Goal: Transaction & Acquisition: Purchase product/service

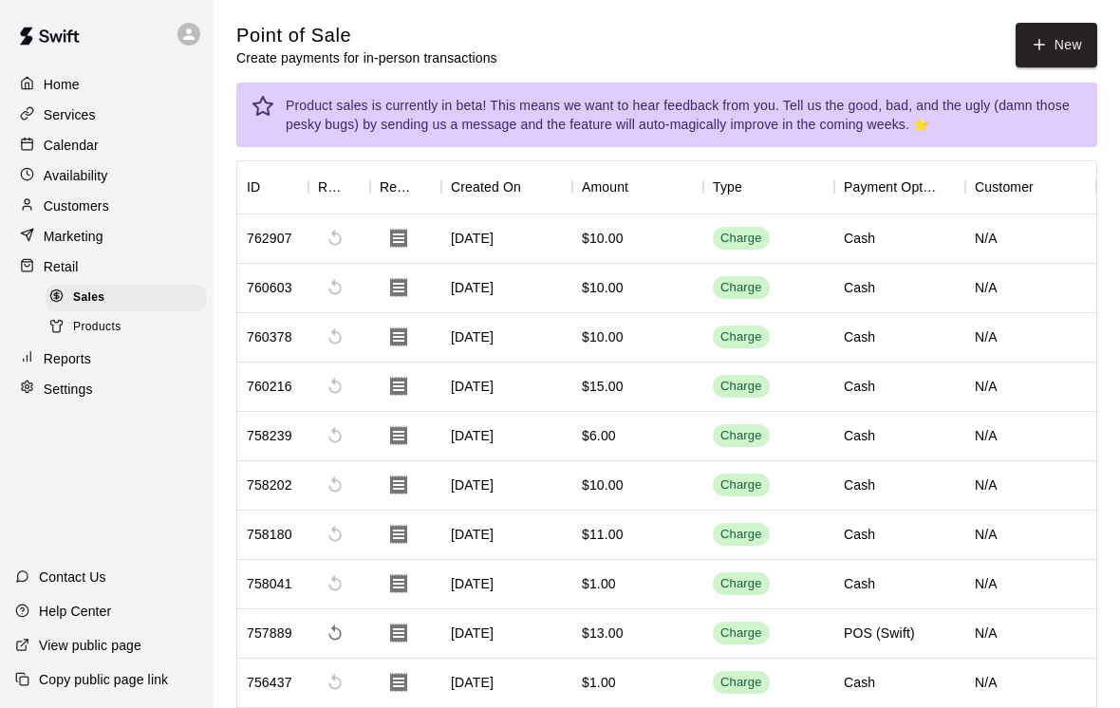
scroll to position [0, 7]
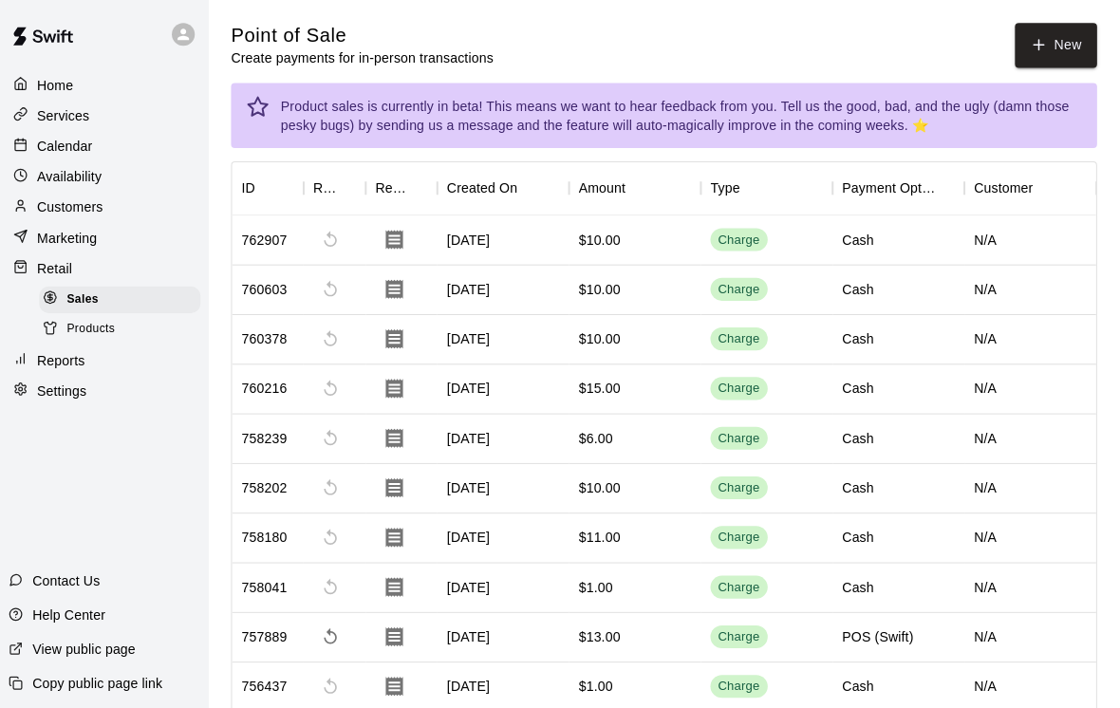
click at [1056, 44] on button "New" at bounding box center [1056, 45] width 82 height 45
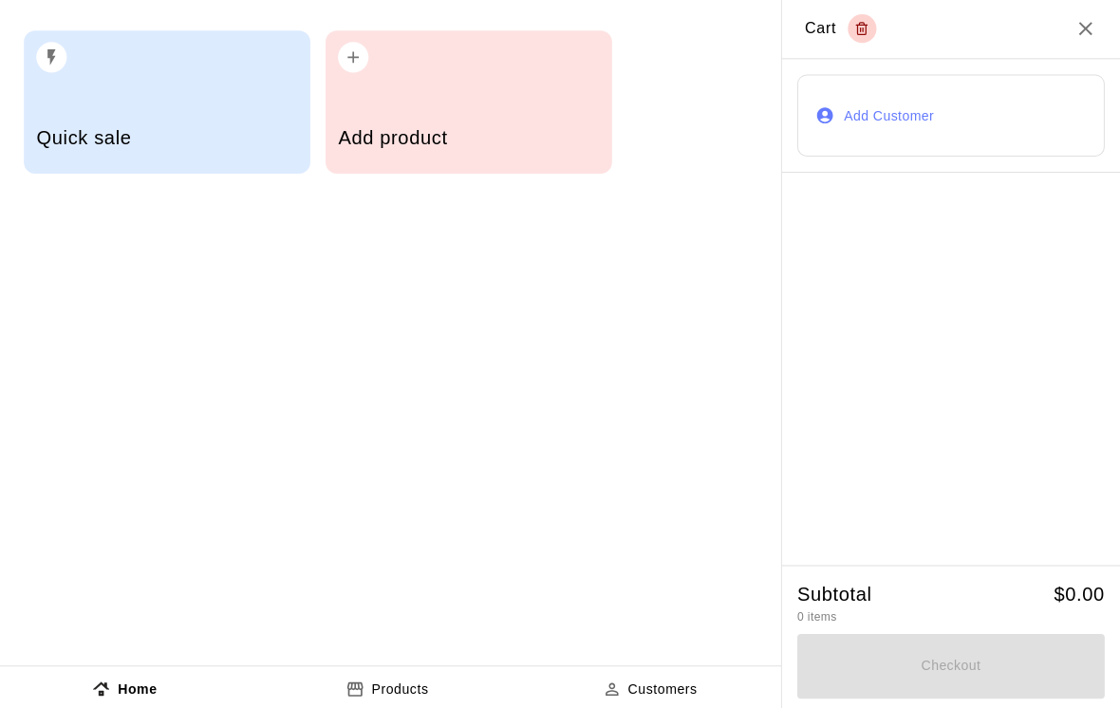
click at [545, 145] on h5 "Add product" at bounding box center [472, 137] width 259 height 26
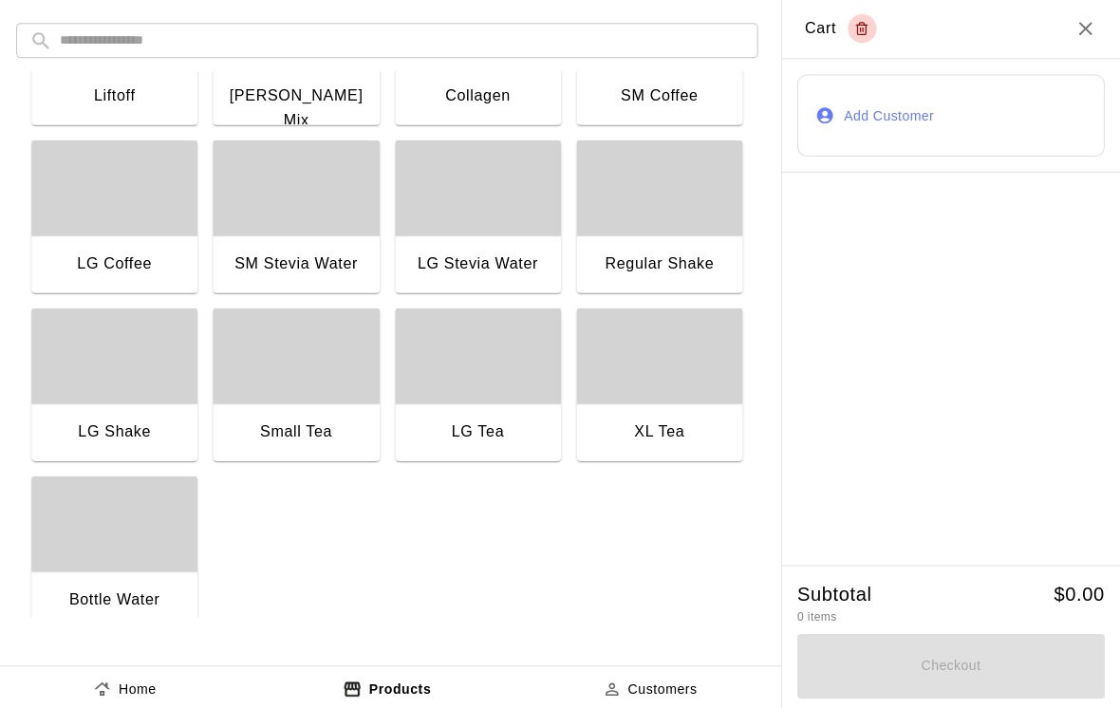
scroll to position [1450, 0]
click at [316, 253] on div "SM Stevia Water" at bounding box center [300, 263] width 135 height 25
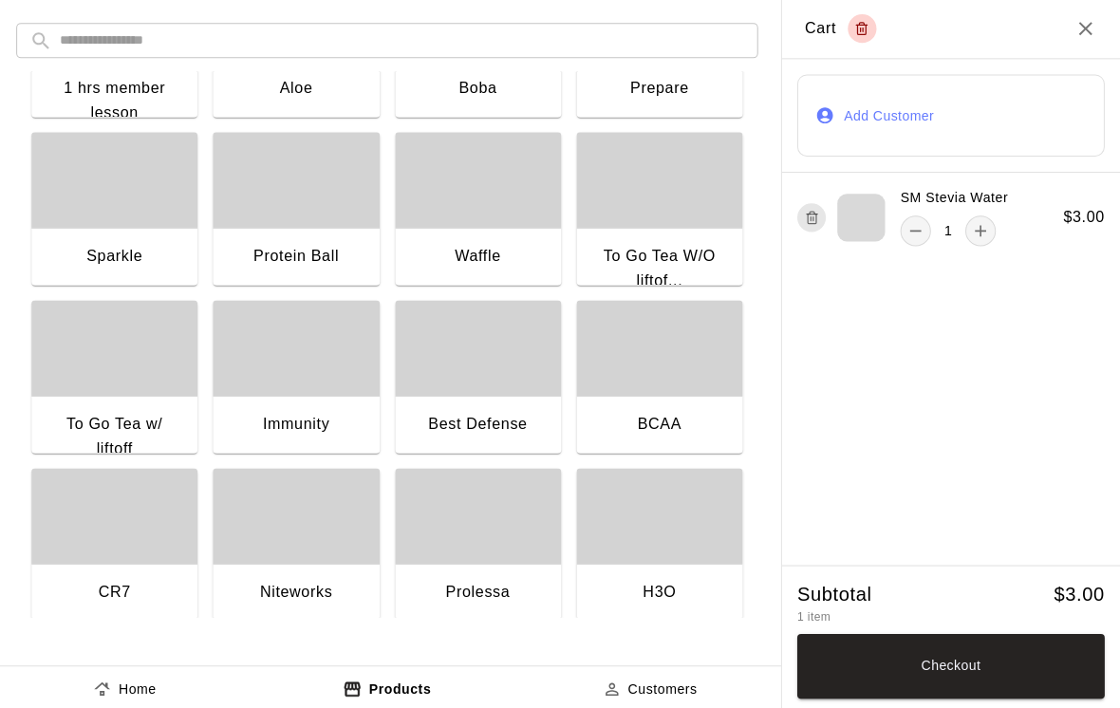
scroll to position [774, 0]
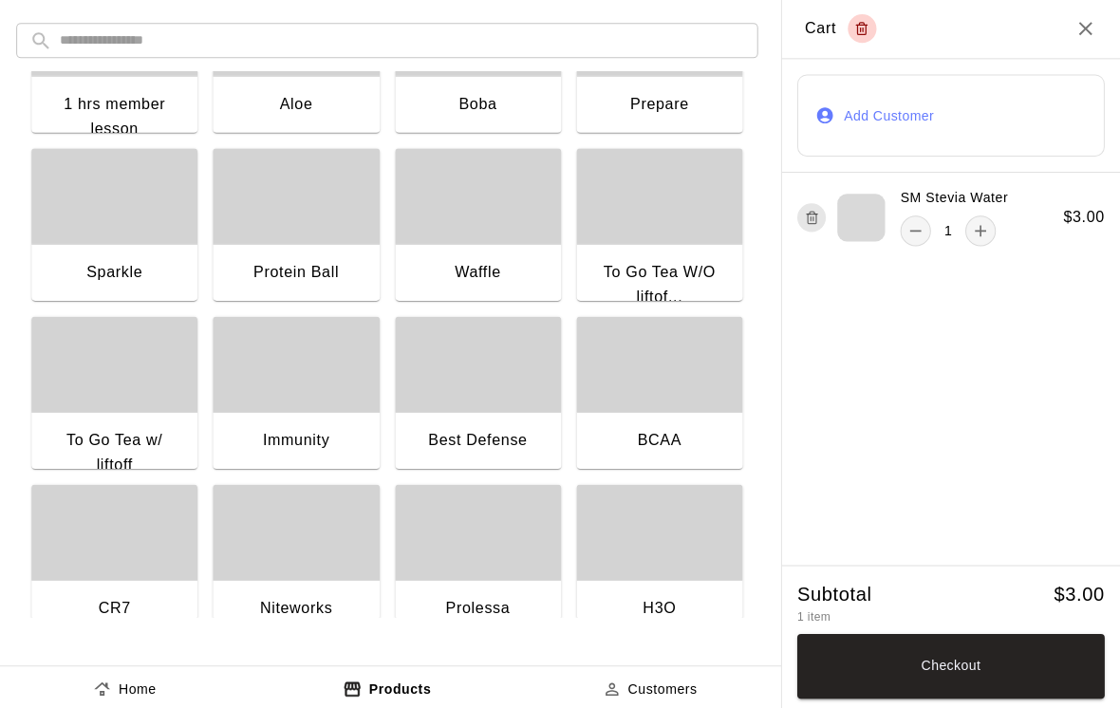
click at [515, 95] on div "Boba" at bounding box center [482, 103] width 135 height 25
click at [1023, 672] on button "Checkout" at bounding box center [952, 662] width 306 height 65
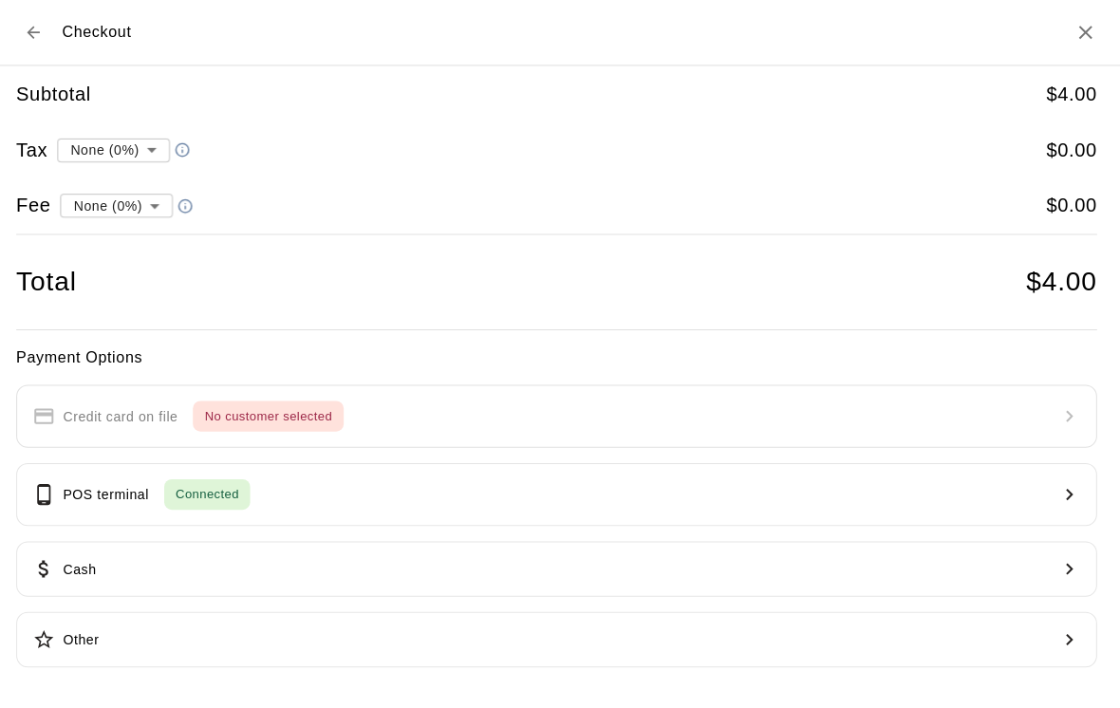
click at [511, 544] on button "Cash" at bounding box center [560, 565] width 1074 height 55
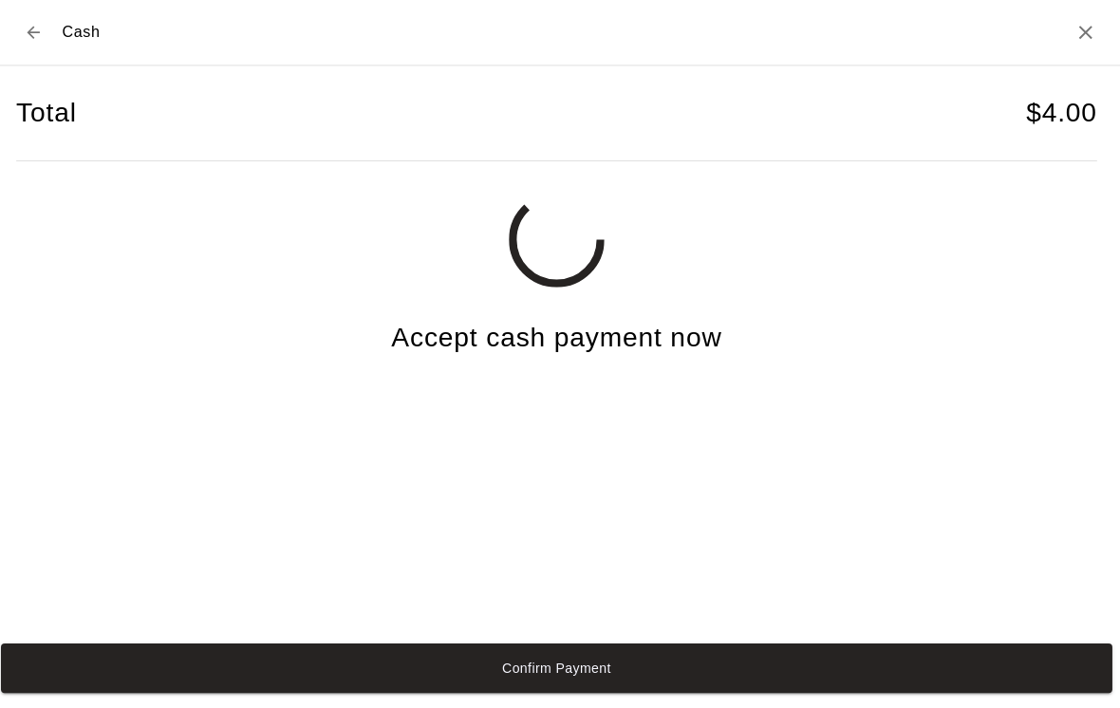
click at [876, 689] on button "Confirm Payment" at bounding box center [560, 664] width 1105 height 49
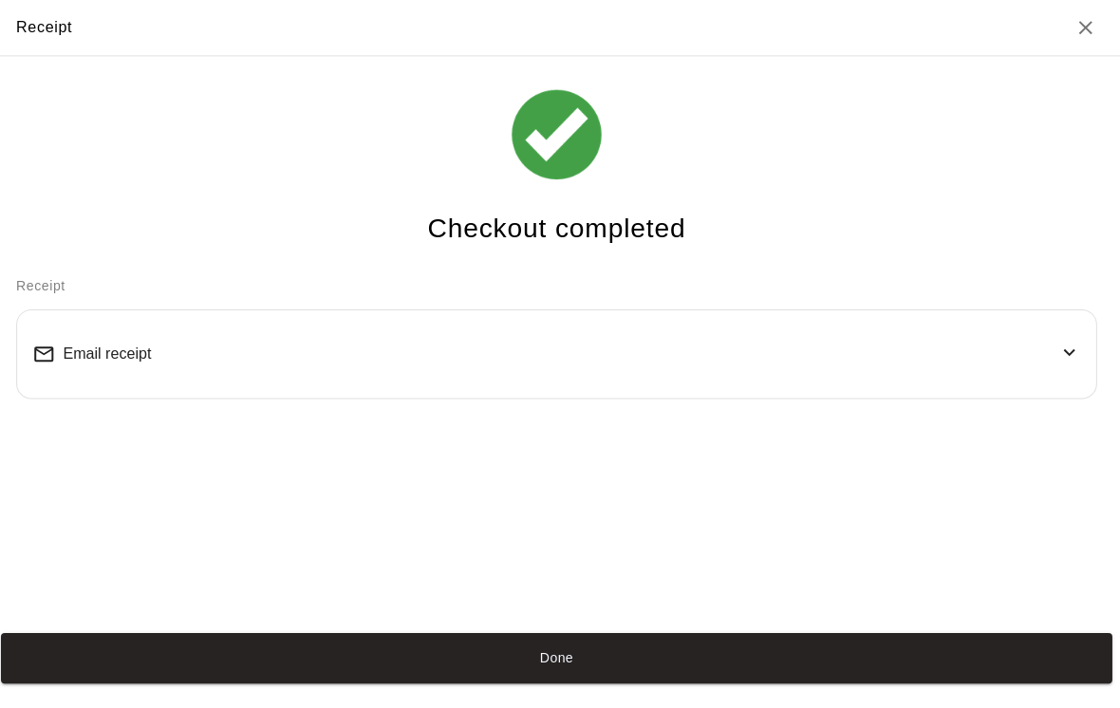
click at [706, 672] on button "Done" at bounding box center [560, 653] width 1105 height 49
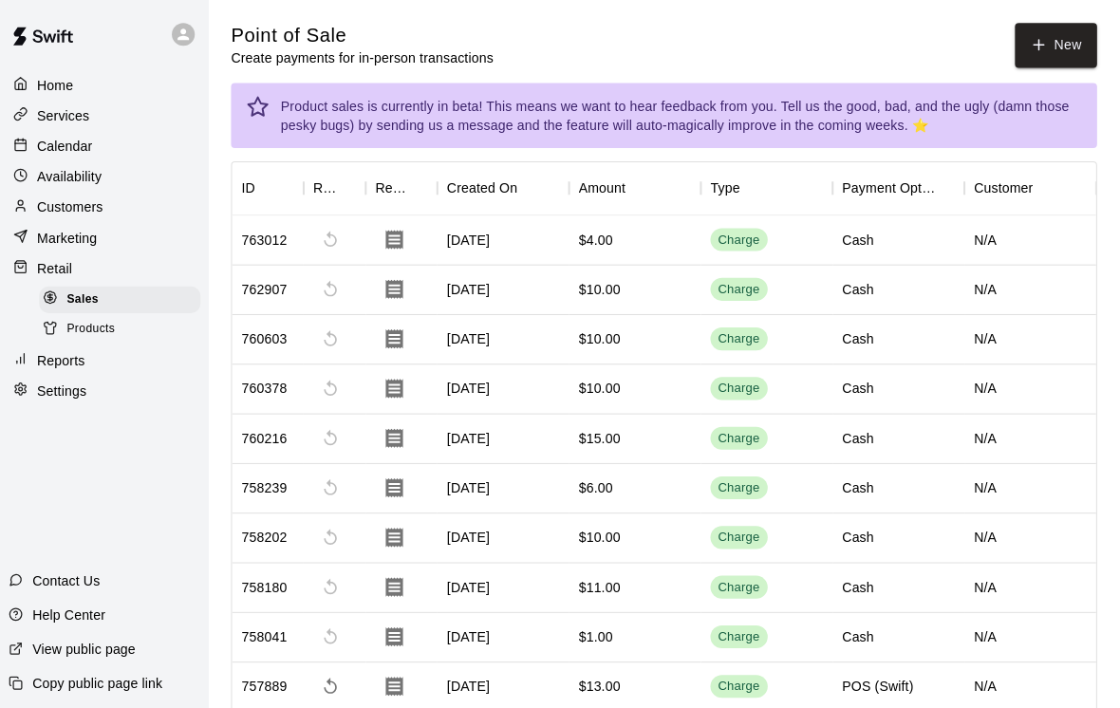
click at [1036, 56] on button "New" at bounding box center [1056, 45] width 82 height 45
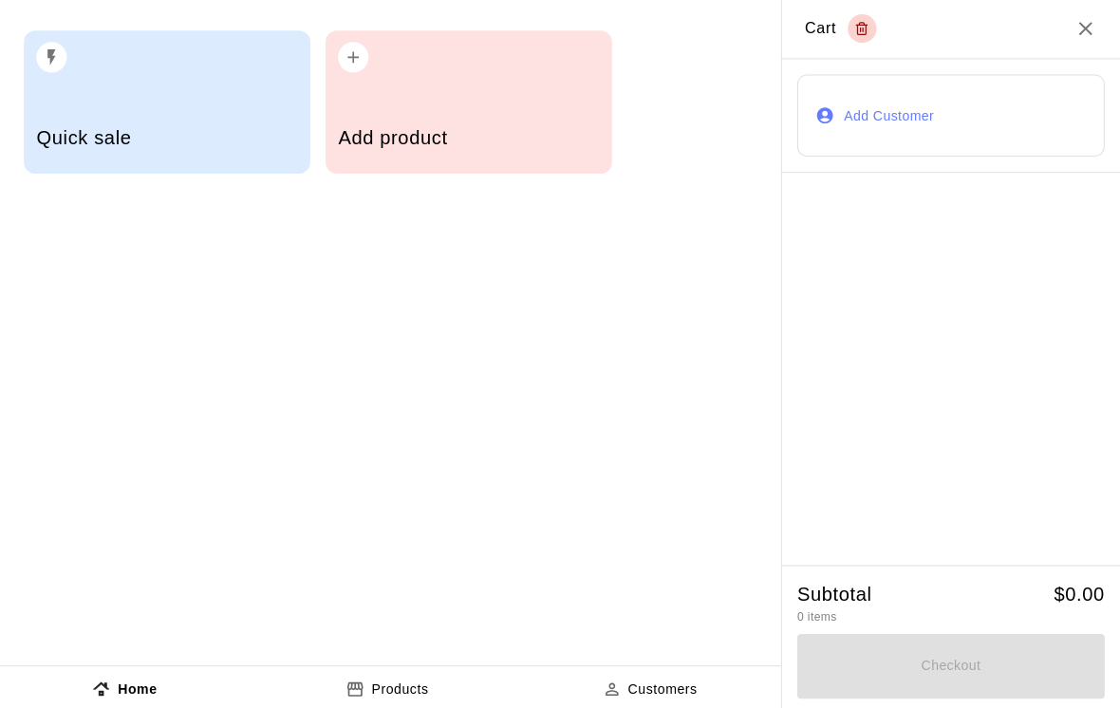
click at [564, 139] on h5 "Add product" at bounding box center [472, 137] width 259 height 26
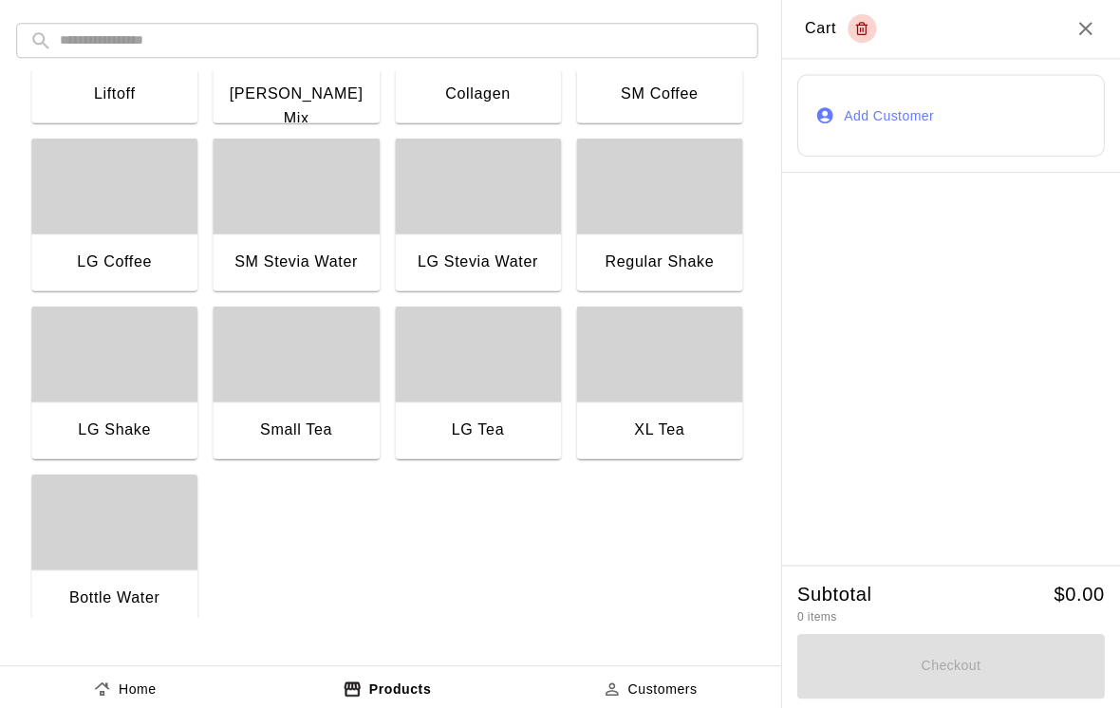
scroll to position [1450, 0]
click at [288, 217] on div "button" at bounding box center [300, 187] width 165 height 95
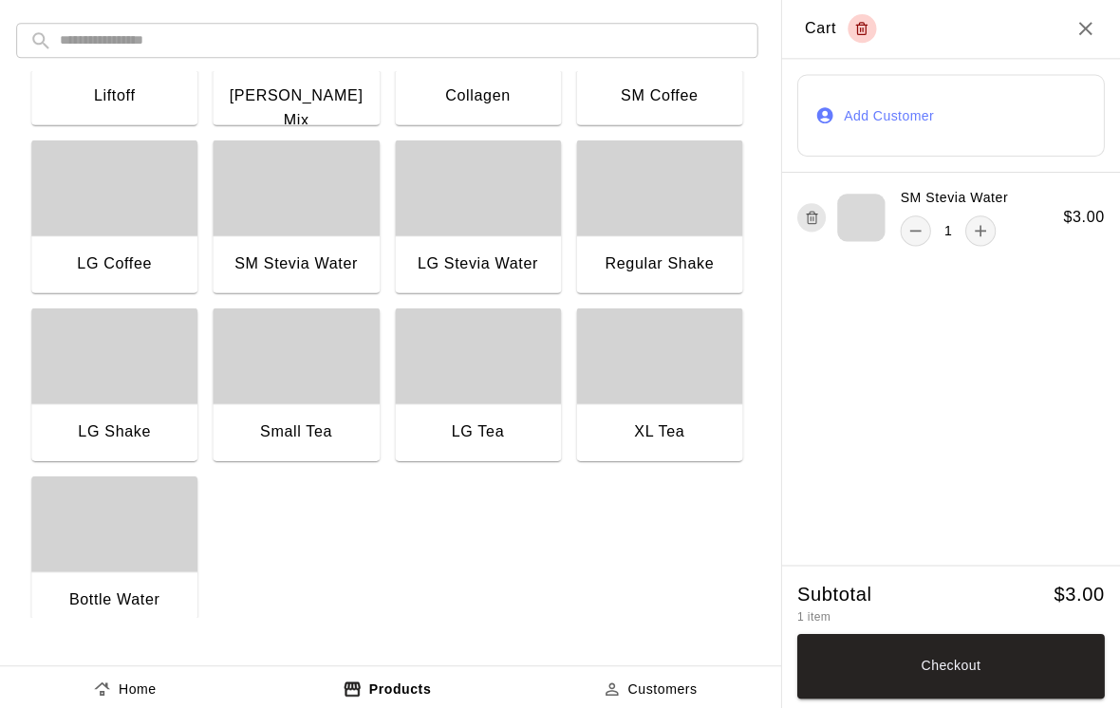
click at [894, 630] on button "Checkout" at bounding box center [952, 662] width 306 height 65
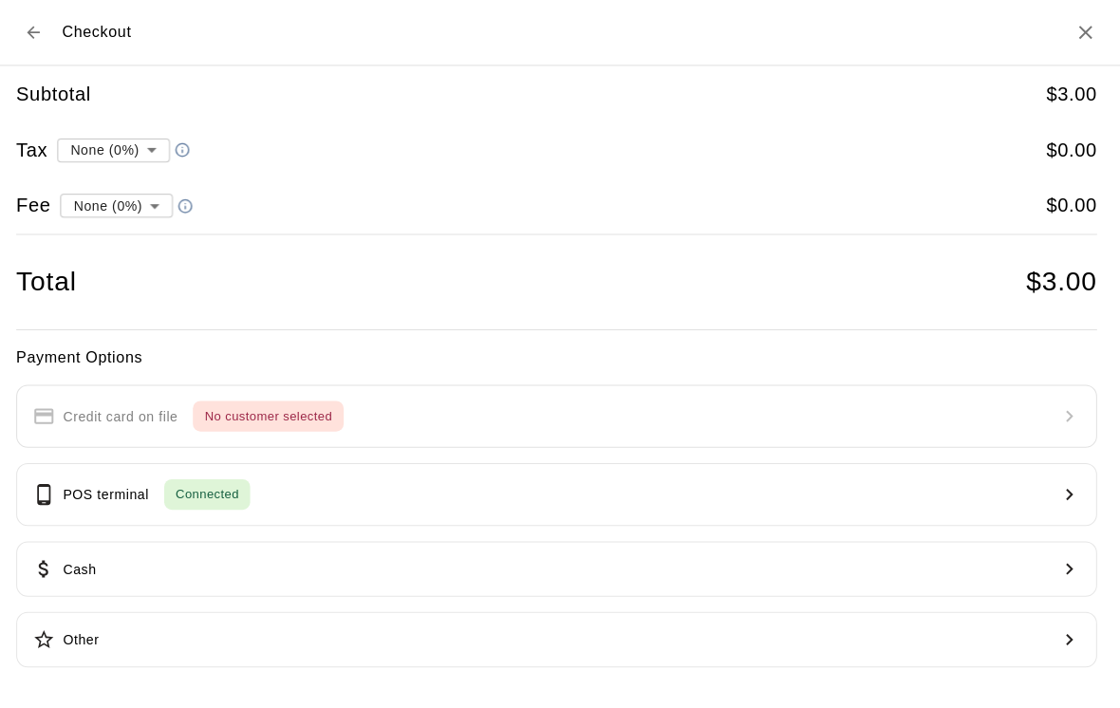
click at [628, 561] on button "Cash" at bounding box center [560, 565] width 1074 height 55
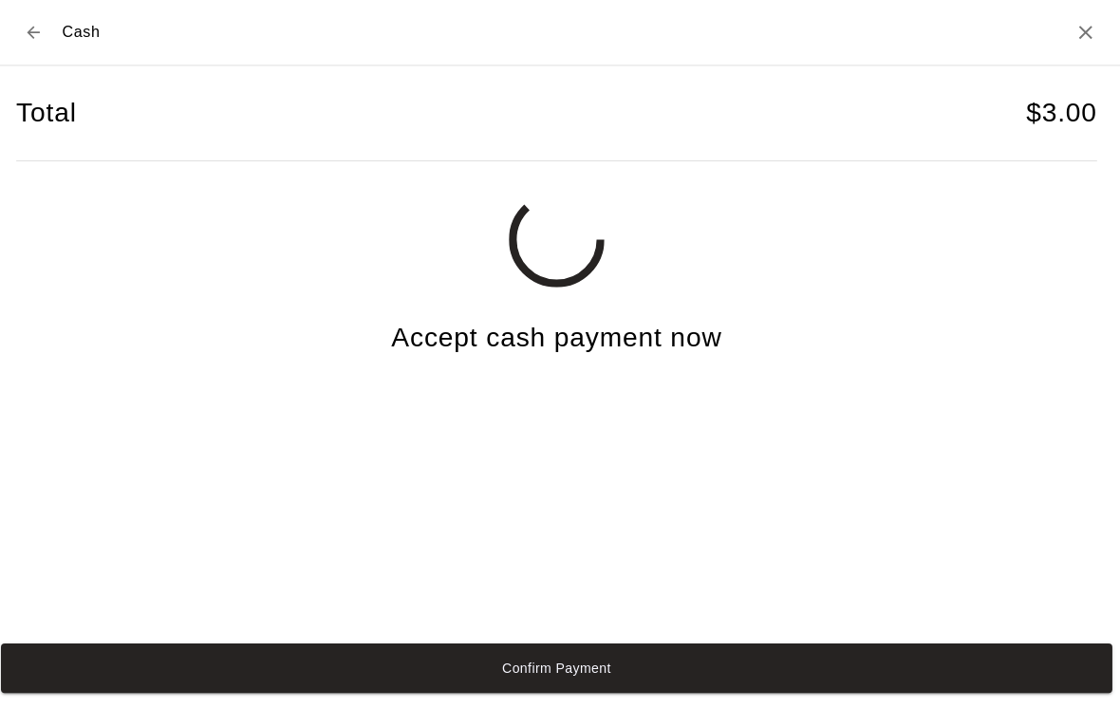
click at [379, 689] on button "Confirm Payment" at bounding box center [560, 664] width 1105 height 49
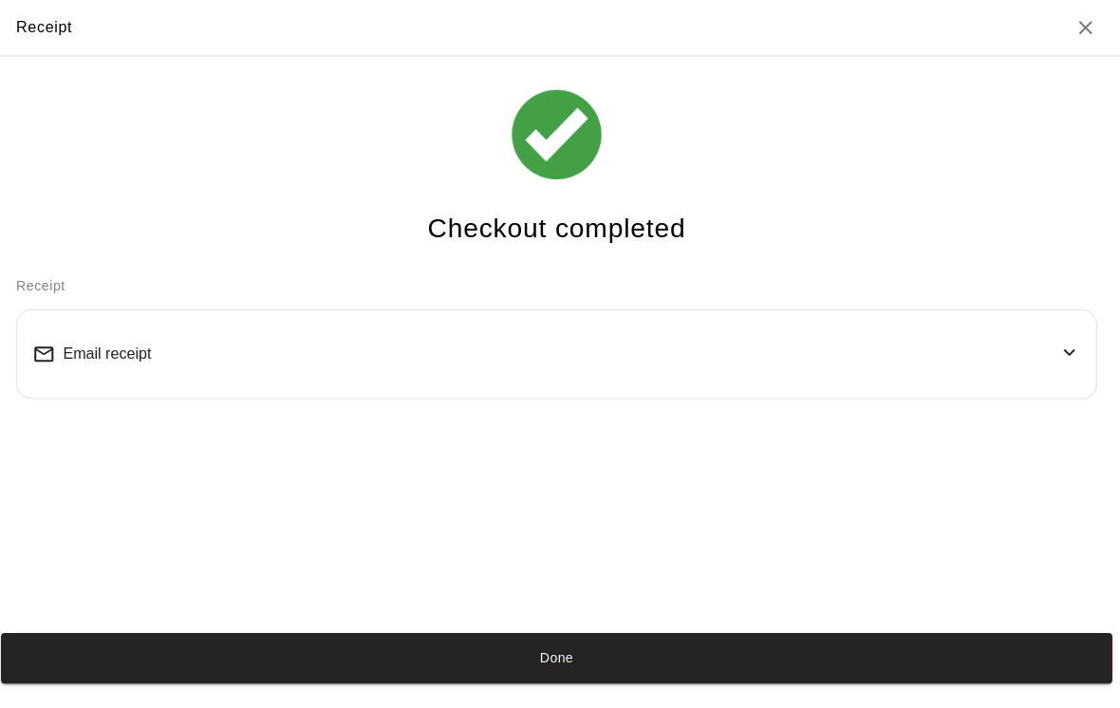
click at [63, 679] on button "Done" at bounding box center [560, 653] width 1105 height 49
